Goal: Task Accomplishment & Management: Manage account settings

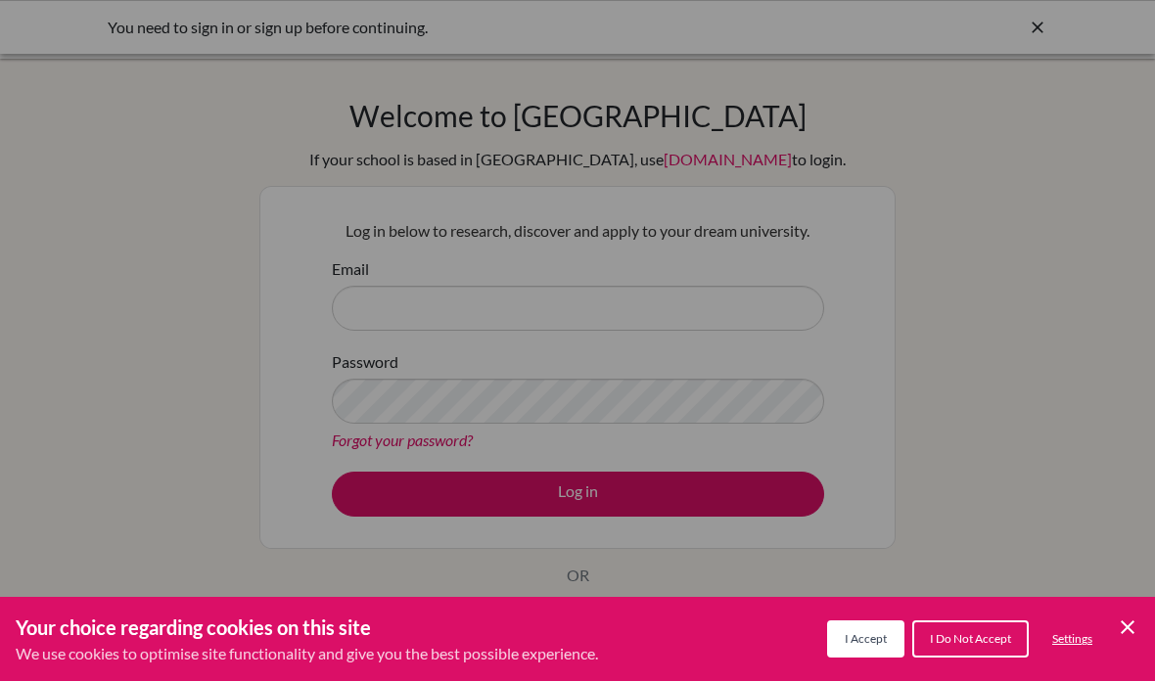
click at [591, 295] on div "Cookie Preferences" at bounding box center [577, 340] width 1155 height 681
click at [861, 638] on span "I Accept" at bounding box center [865, 638] width 42 height 15
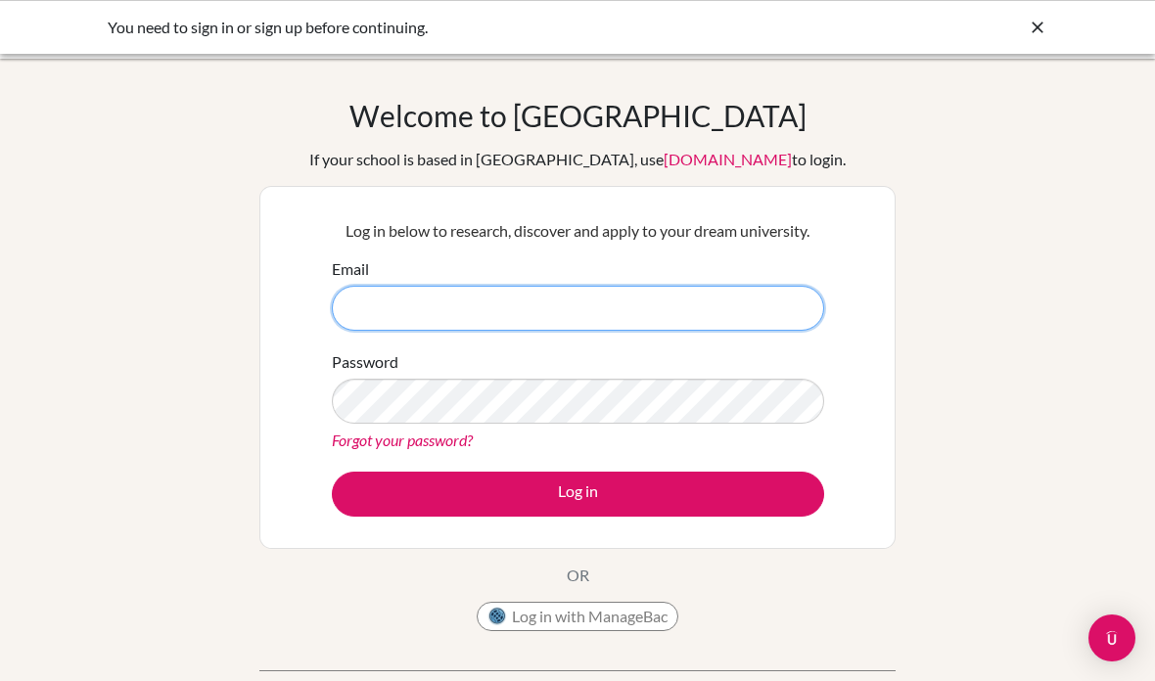
click at [593, 311] on input "Email" at bounding box center [578, 308] width 492 height 45
type input "[PERSON_NAME][EMAIL_ADDRESS][DOMAIN_NAME]"
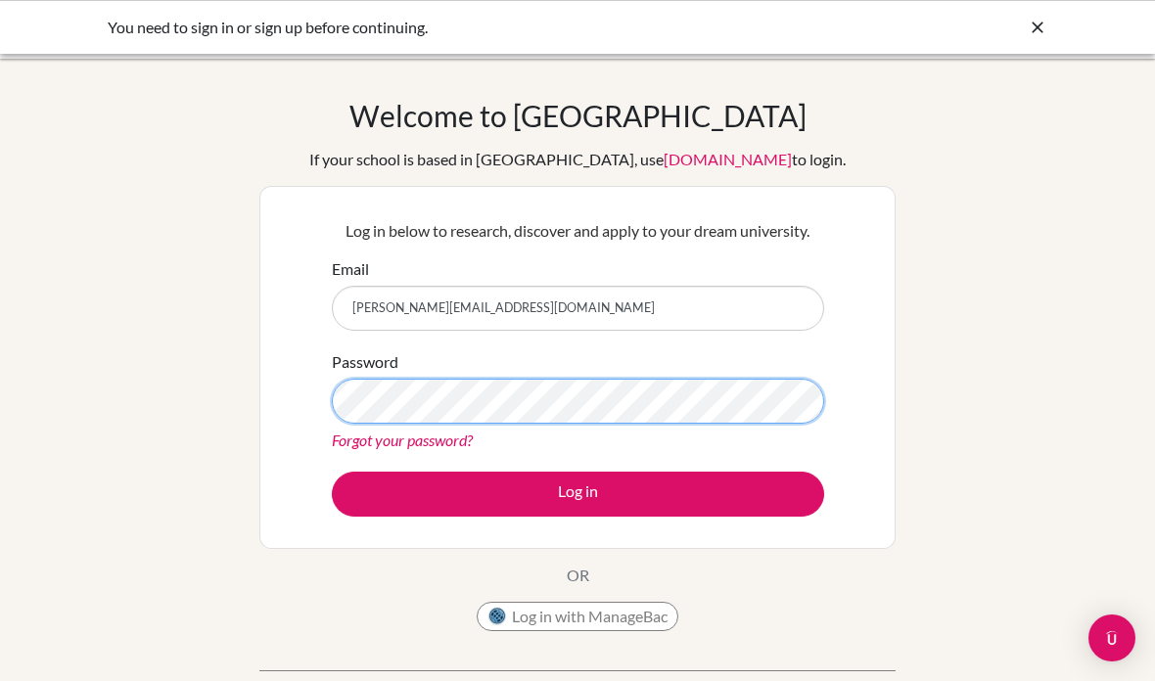
click at [577, 493] on button "Log in" at bounding box center [578, 494] width 492 height 45
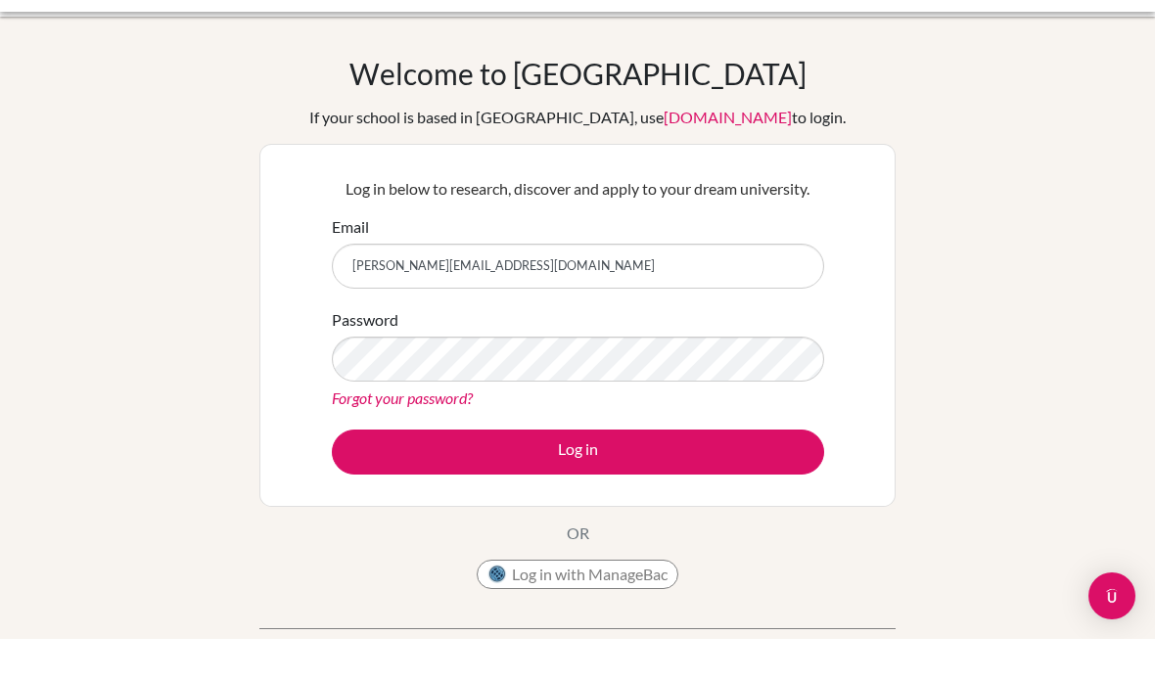
click at [620, 602] on button "Log in with ManageBac" at bounding box center [578, 616] width 202 height 29
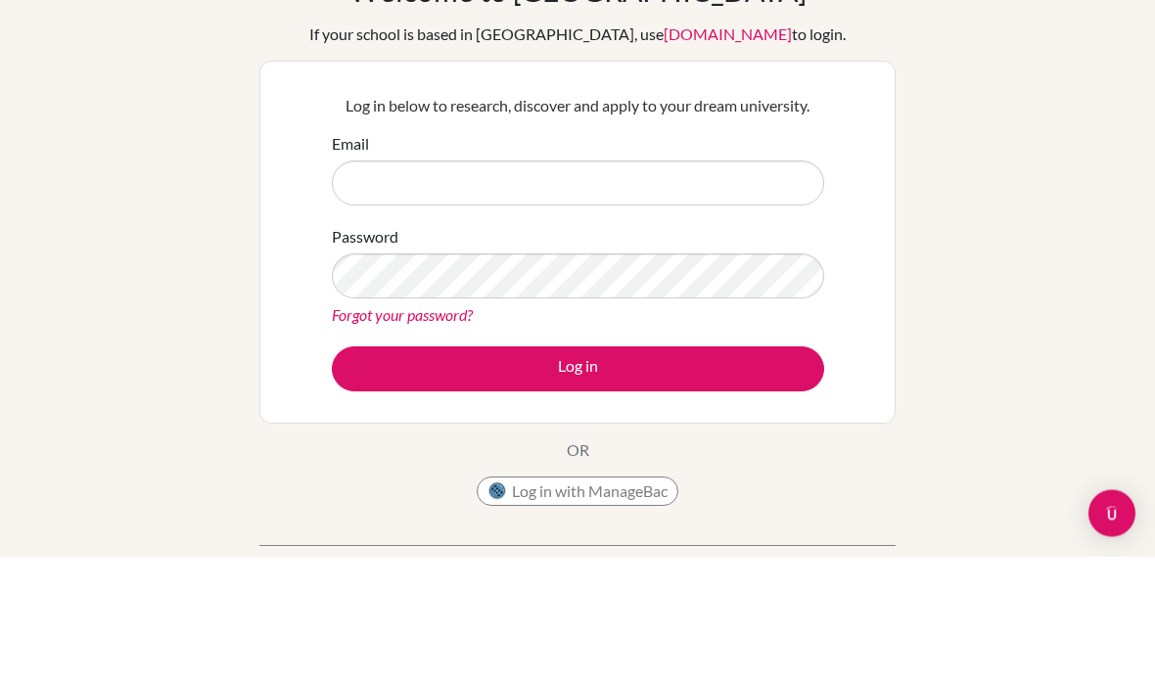
click at [572, 602] on button "Log in with ManageBac" at bounding box center [578, 616] width 202 height 29
